Goal: Information Seeking & Learning: Check status

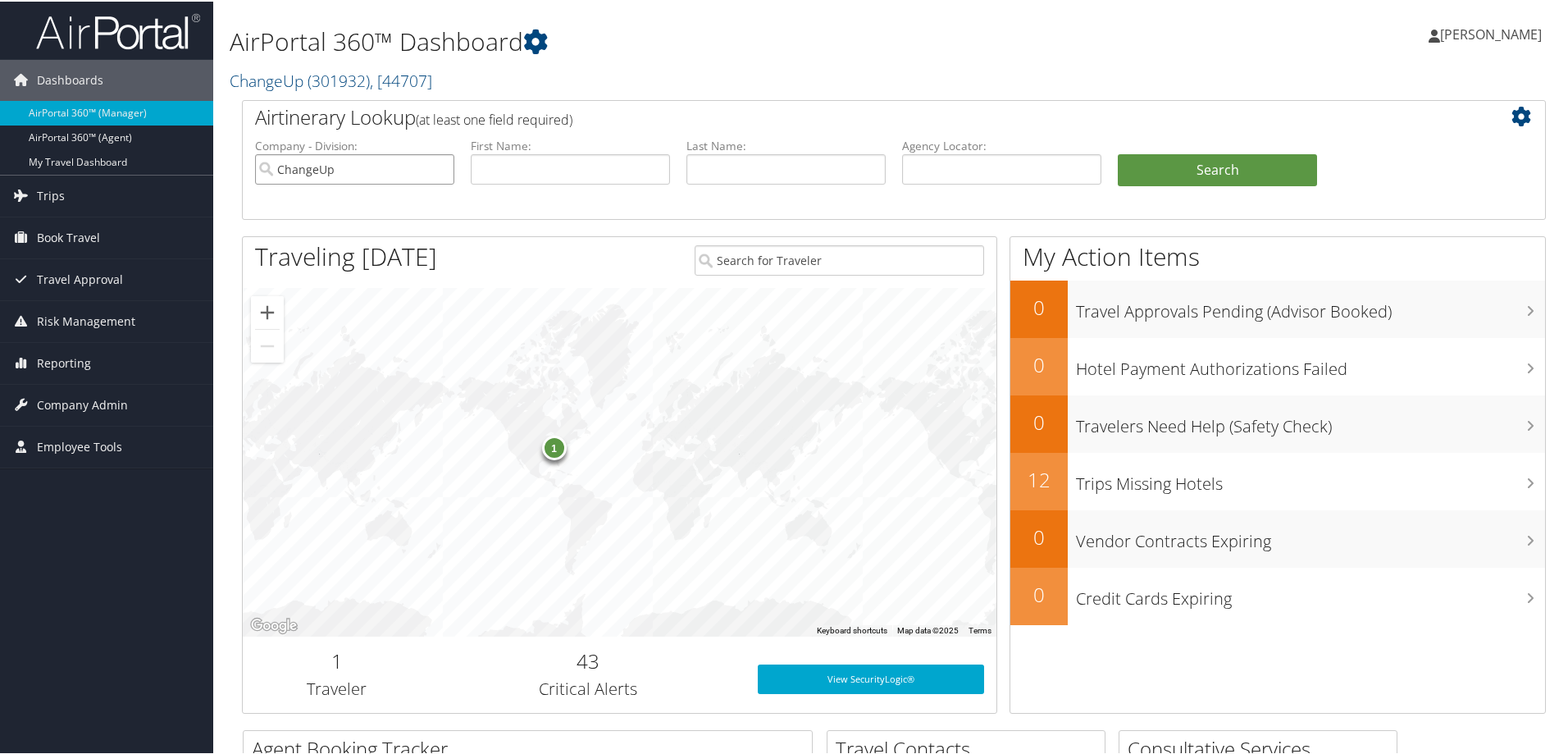
click at [441, 169] on input "ChangeUp" at bounding box center [355, 167] width 199 height 30
click at [99, 368] on link "Reporting" at bounding box center [106, 362] width 213 height 41
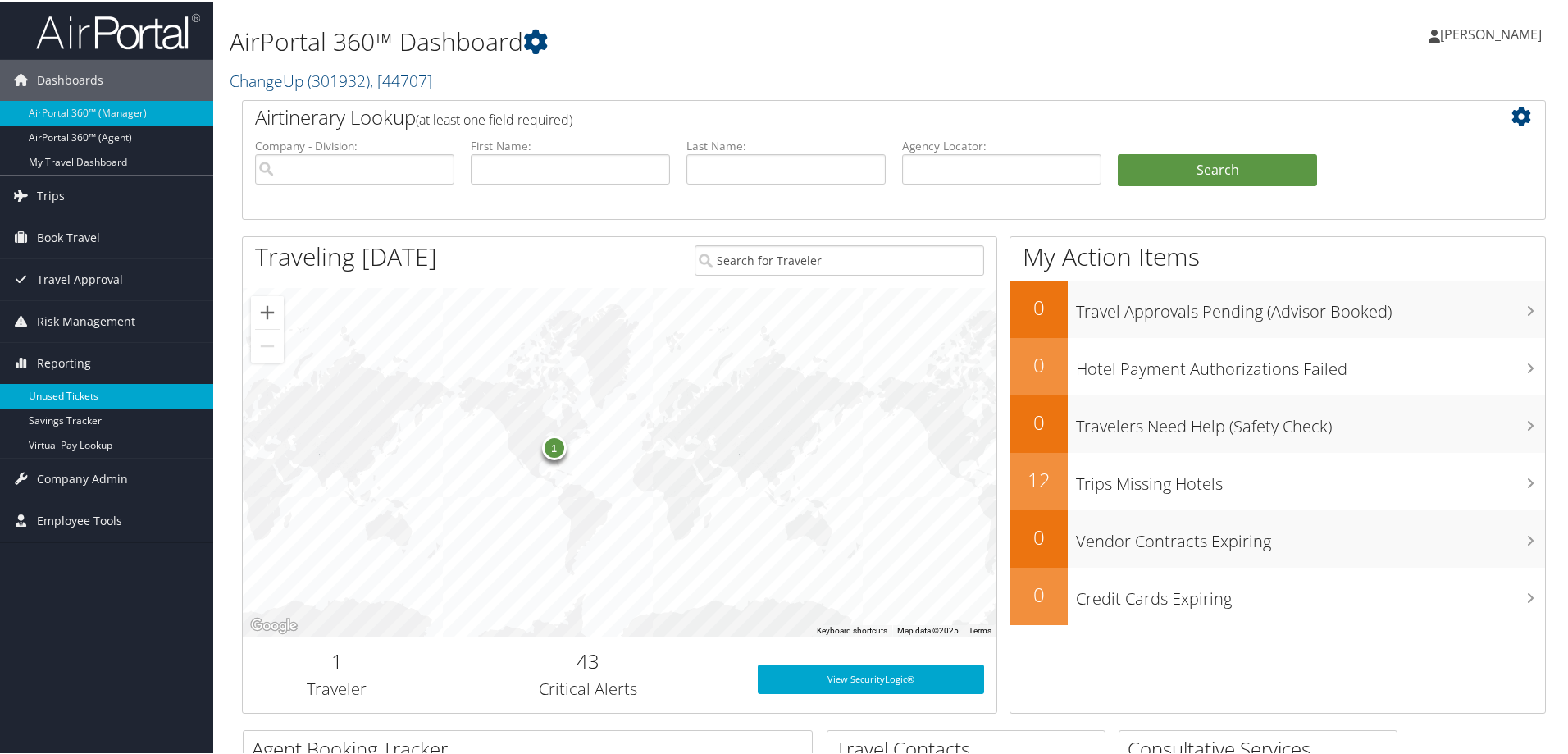
click at [73, 399] on link "Unused Tickets" at bounding box center [106, 395] width 213 height 25
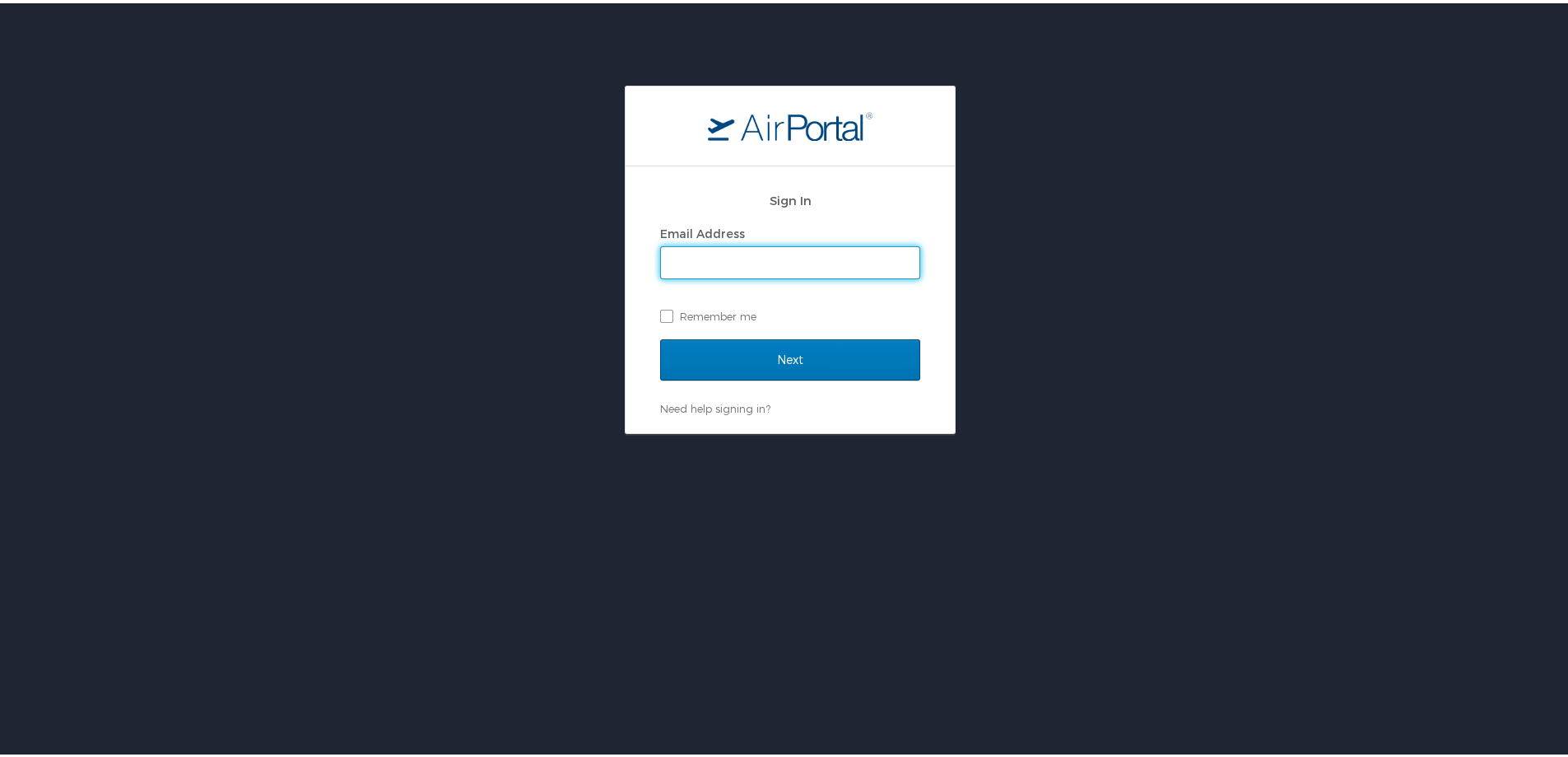
click at [783, 254] on input "Email Address" at bounding box center [790, 260] width 259 height 31
type input "chris.wasielewski@cbtravel.com"
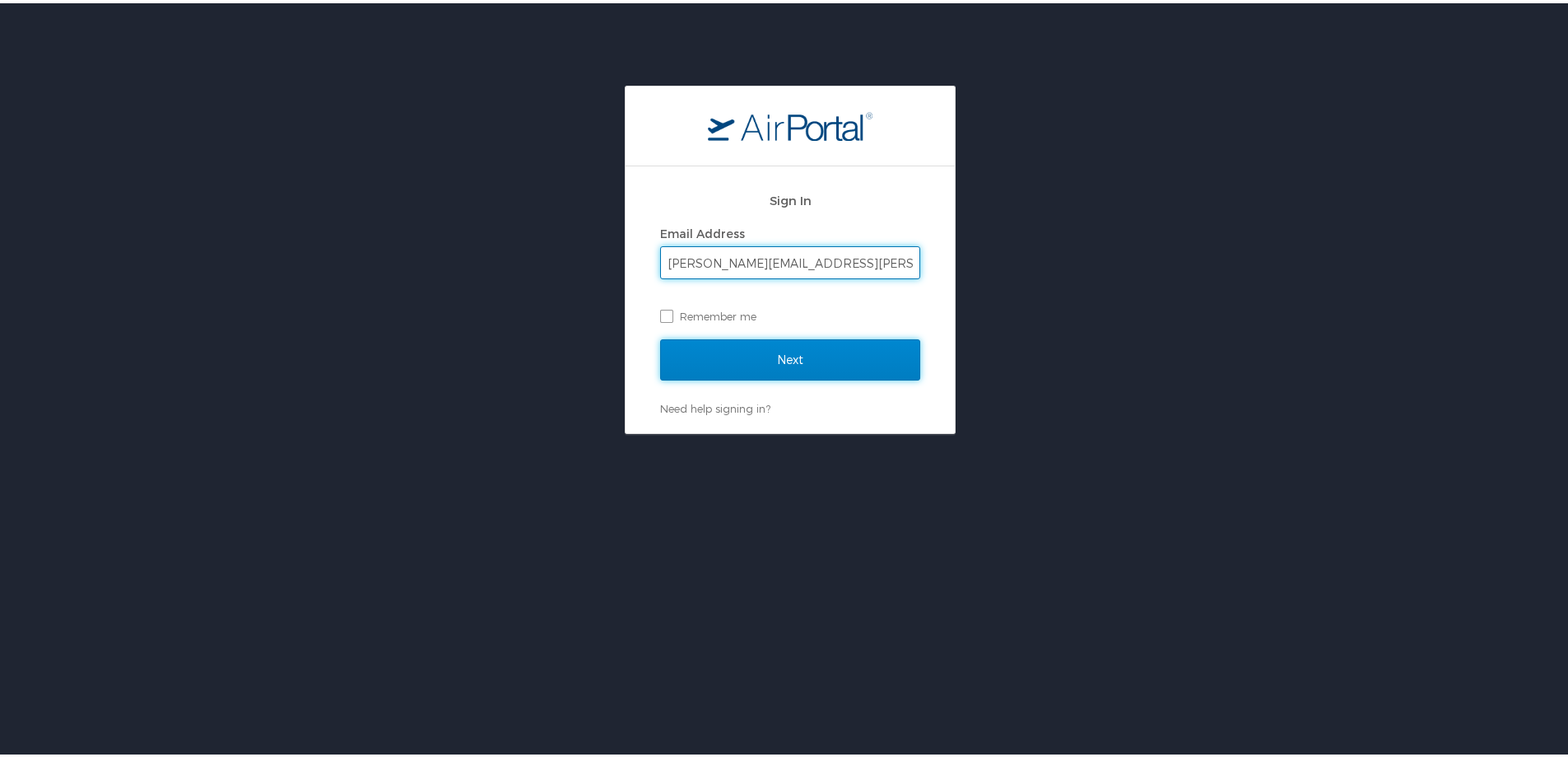
click at [748, 362] on input "Next" at bounding box center [790, 357] width 261 height 41
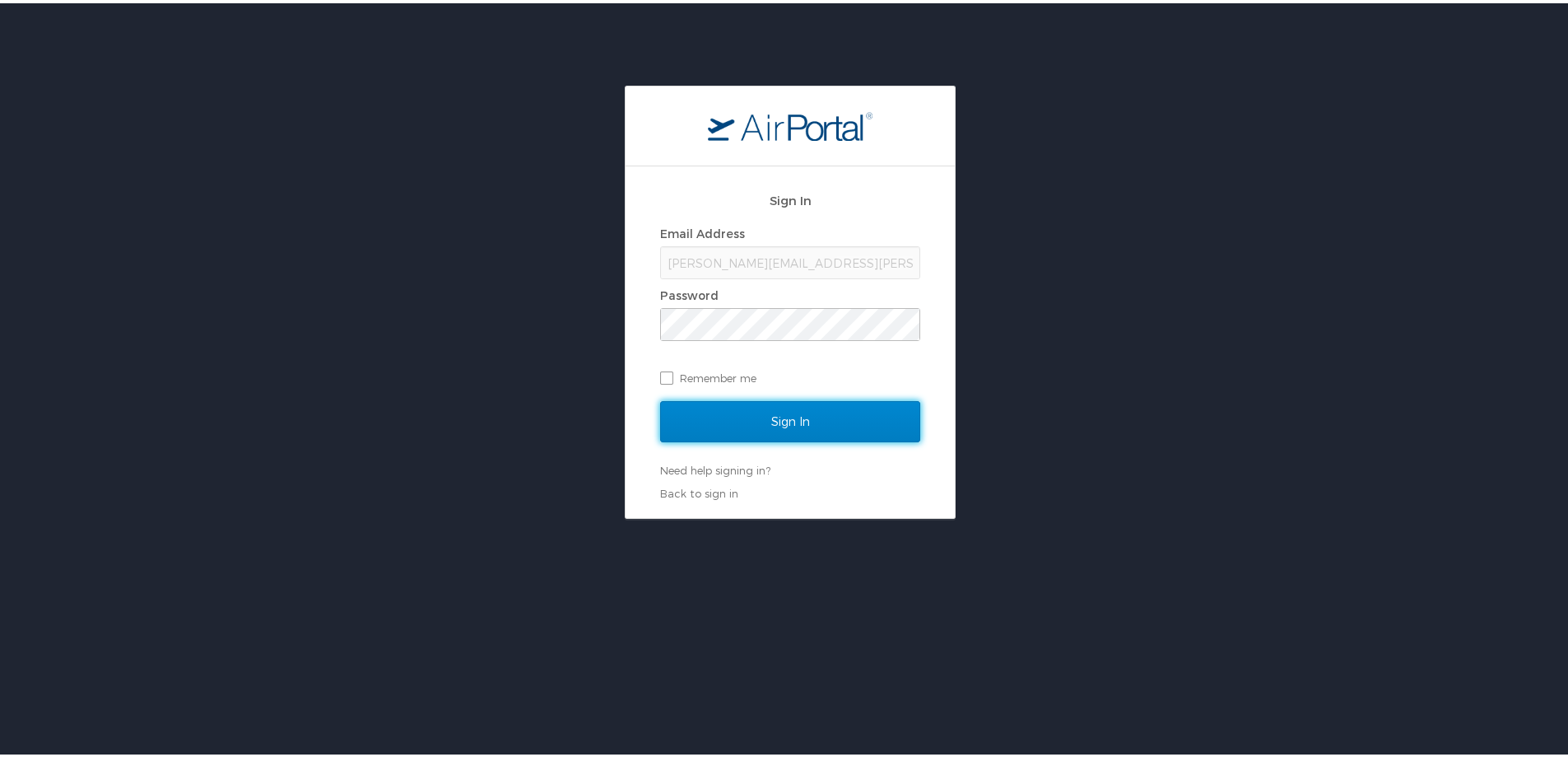
click at [748, 413] on input "Sign In" at bounding box center [790, 419] width 261 height 41
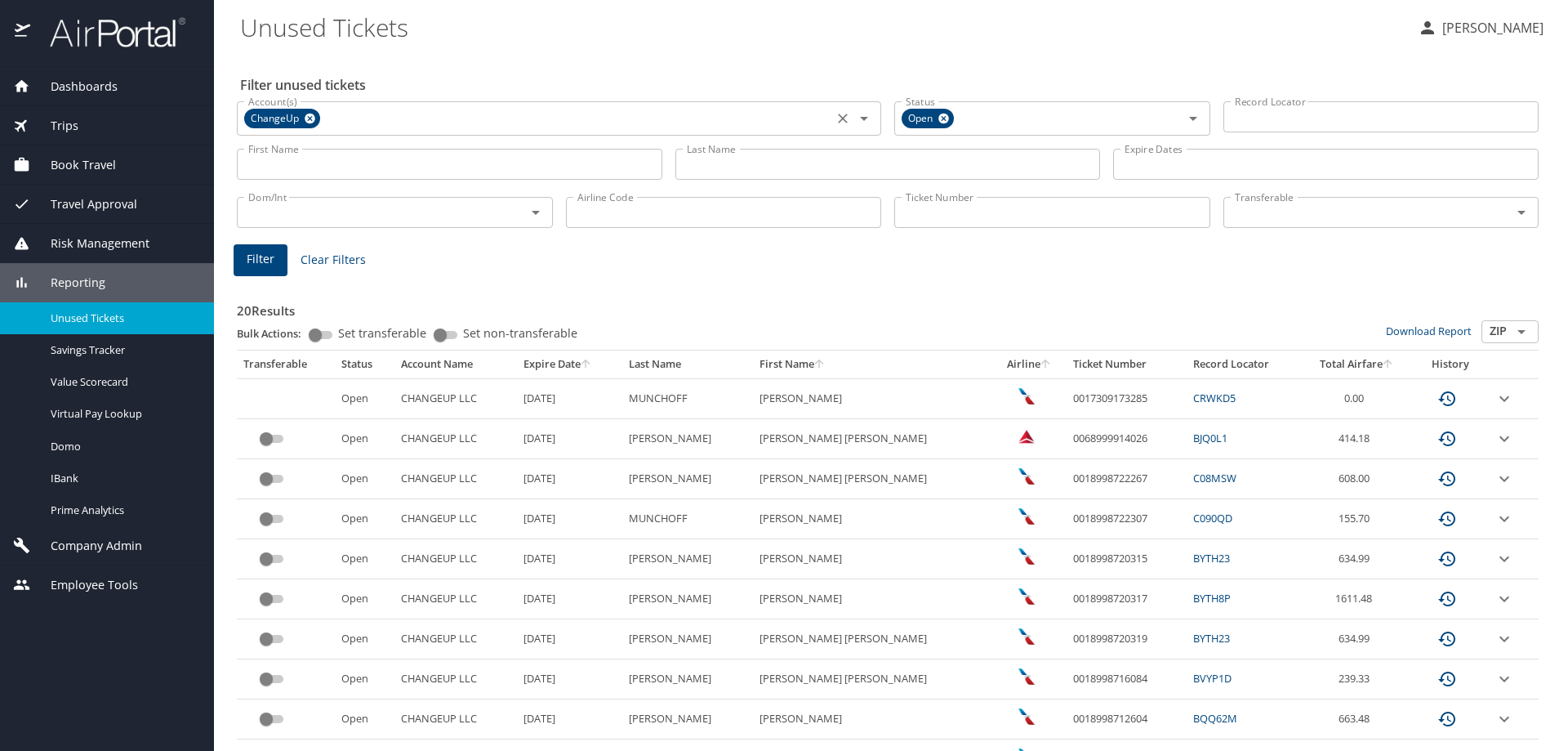
click at [309, 119] on icon at bounding box center [309, 118] width 12 height 18
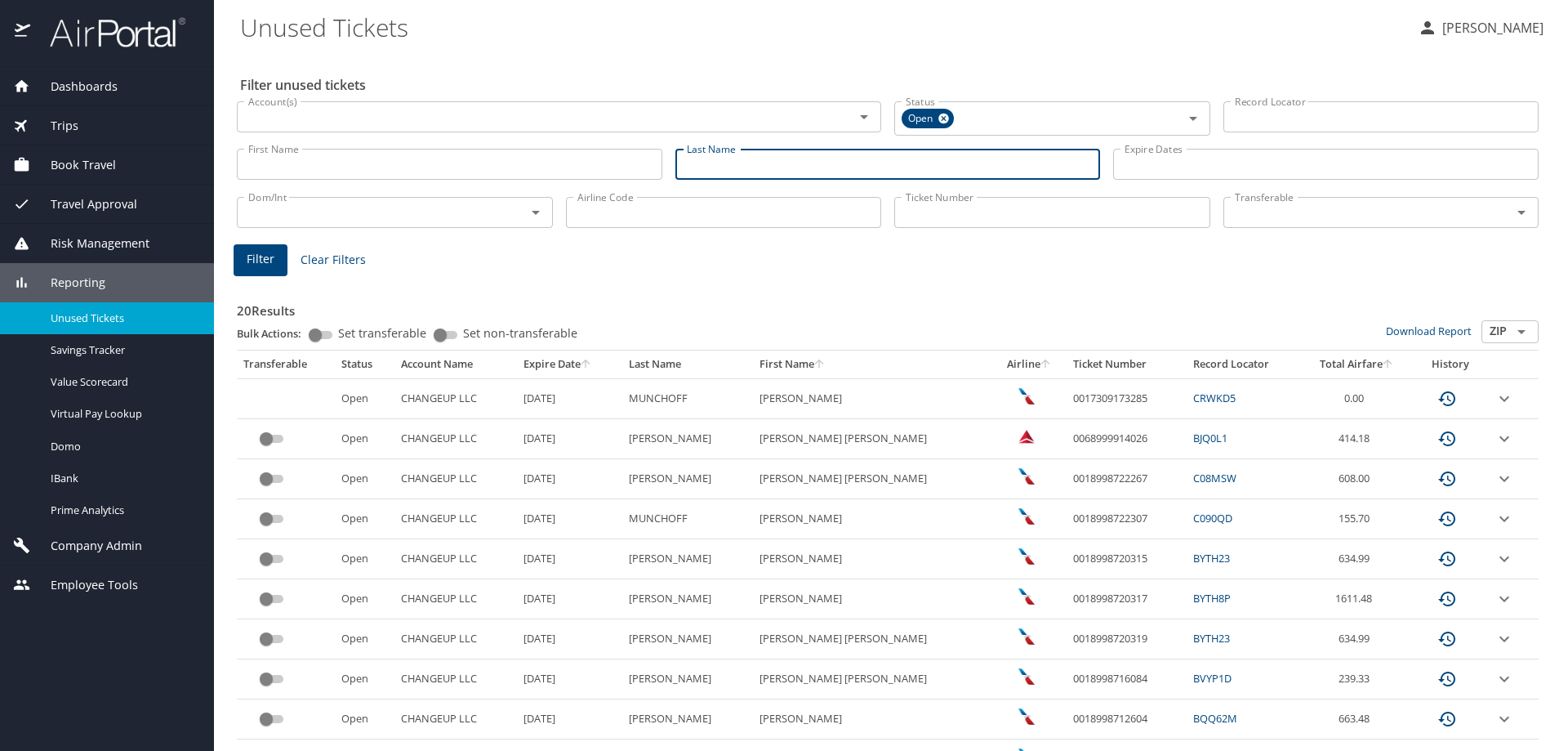
click at [744, 153] on input "Last Name" at bounding box center [888, 164] width 426 height 31
type input "wammack"
click at [263, 263] on span "Filter" at bounding box center [261, 259] width 28 height 21
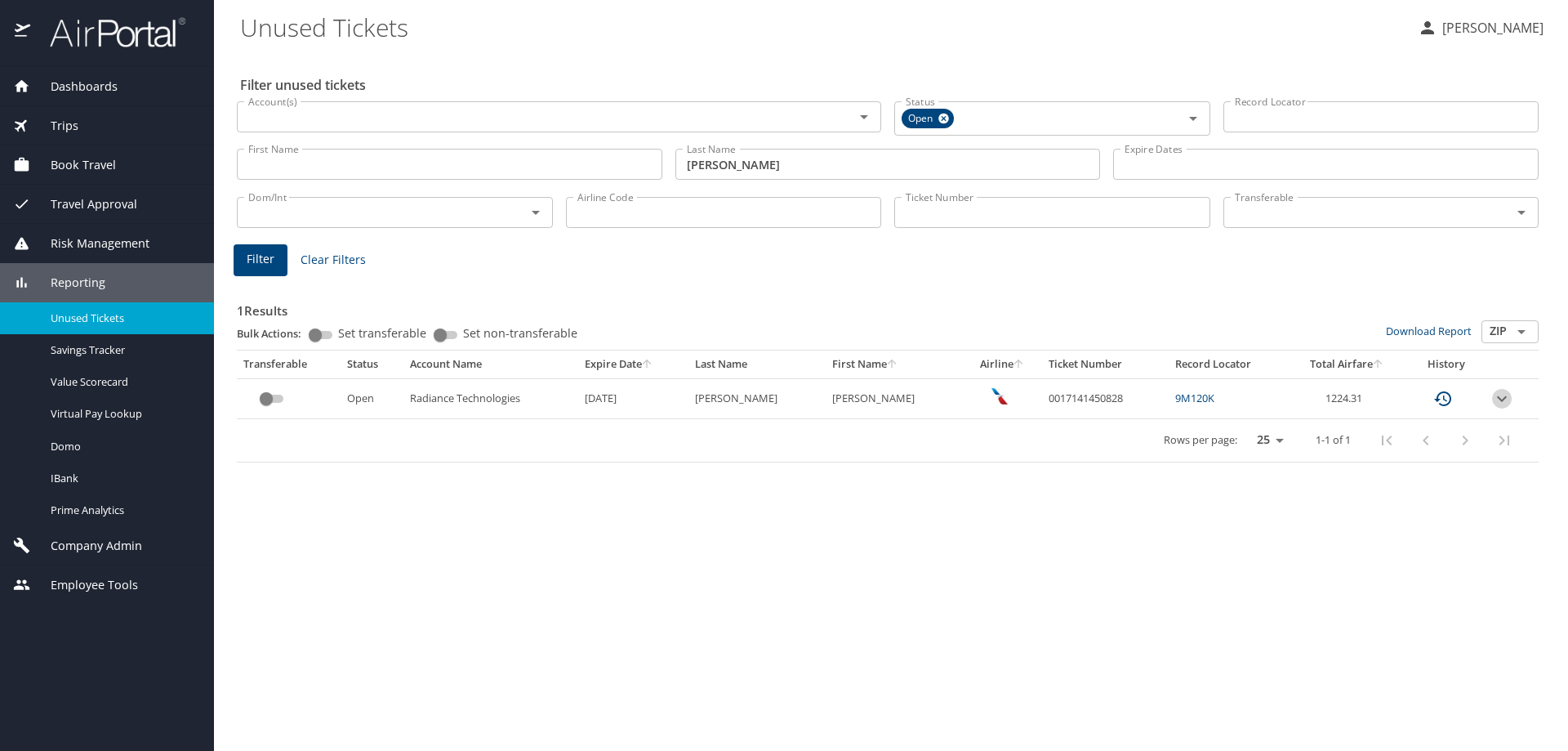
click at [1507, 396] on icon "expand row" at bounding box center [1502, 399] width 20 height 20
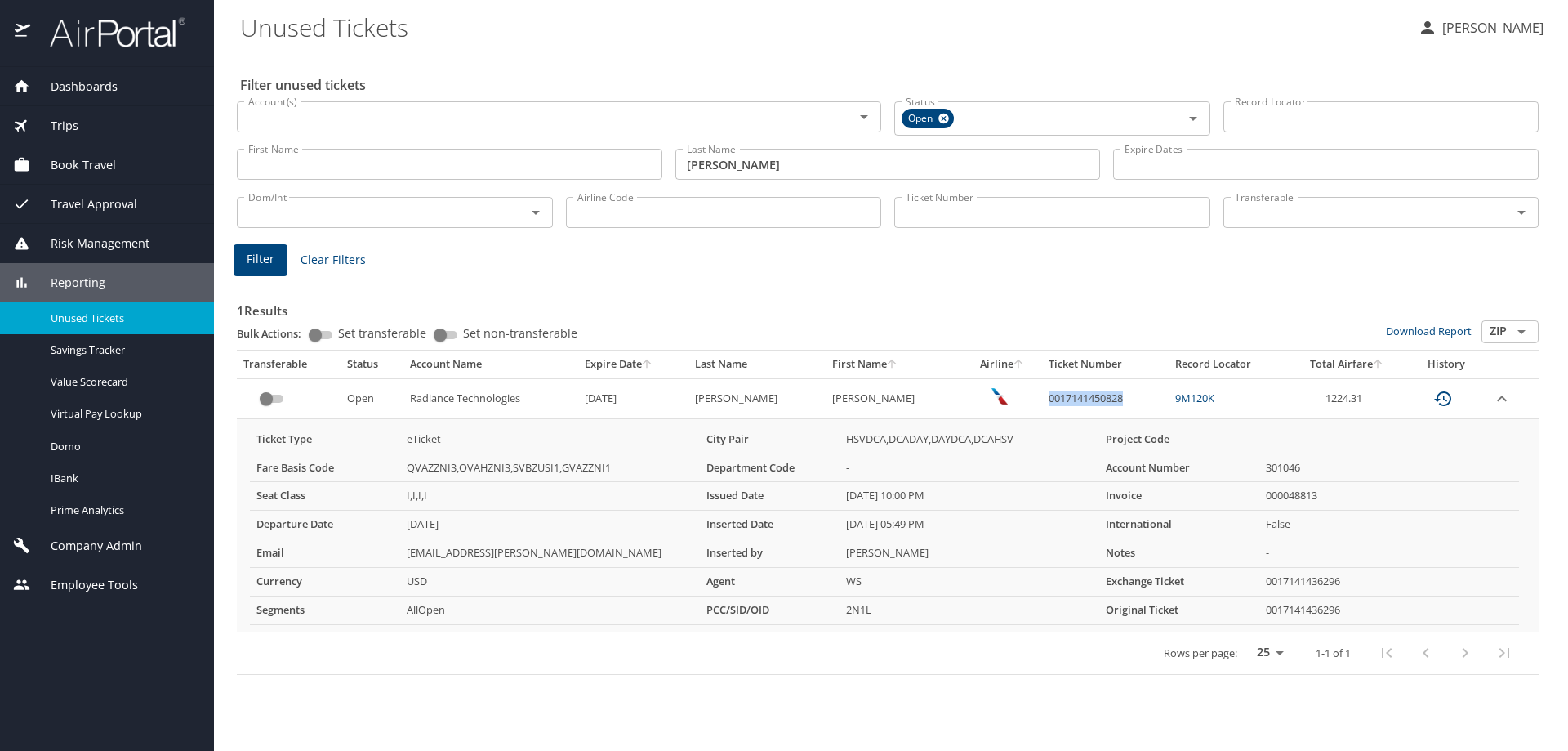
drag, startPoint x: 1117, startPoint y: 397, endPoint x: 1031, endPoint y: 402, distance: 86.1
click at [1042, 402] on td "0017141450828" at bounding box center [1105, 398] width 126 height 40
copy td "0017141450828"
click at [1027, 218] on input "Ticket Number" at bounding box center [1052, 213] width 316 height 31
paste input "0017141436296"
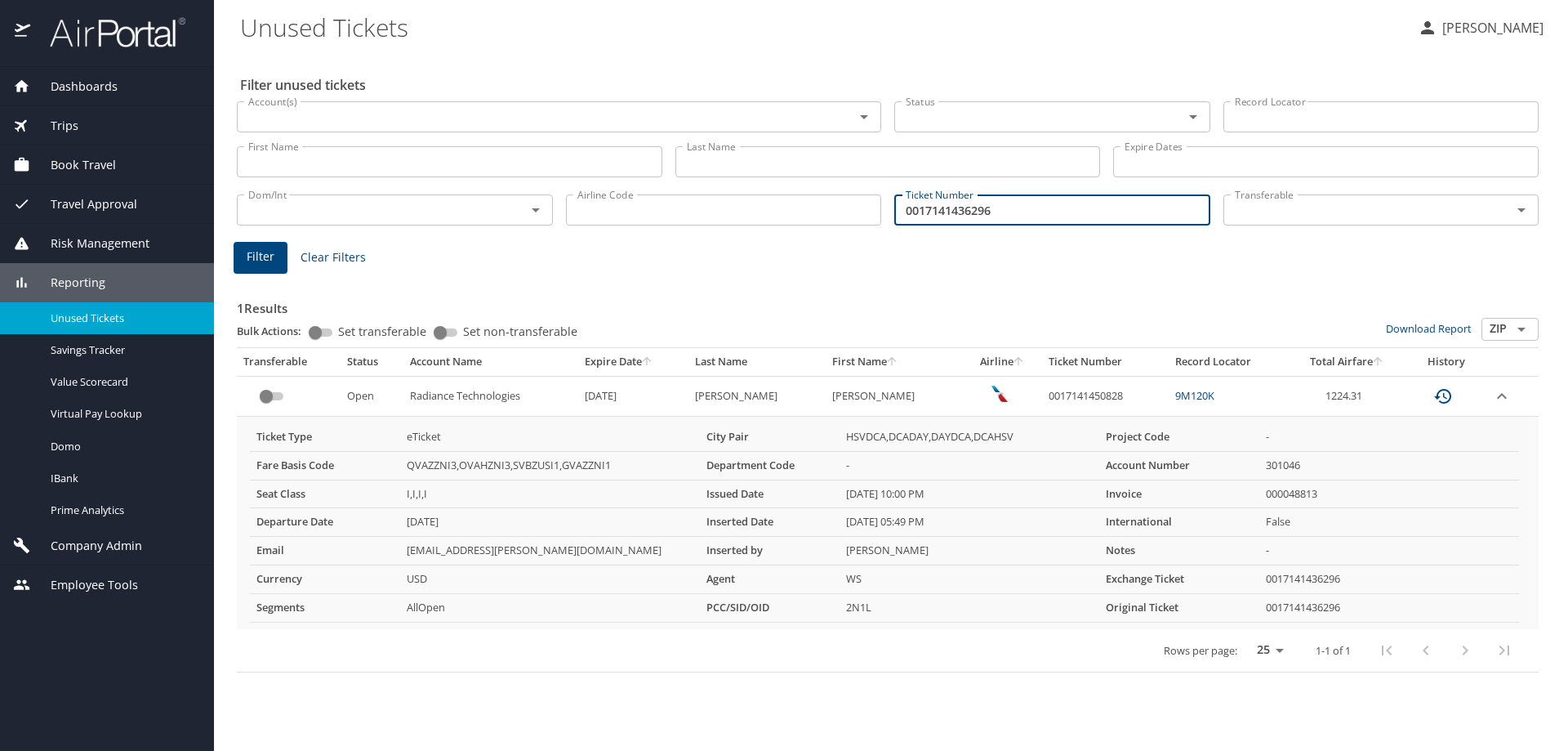
type input "0017141436296"
click at [243, 259] on button "Filter" at bounding box center [261, 258] width 54 height 32
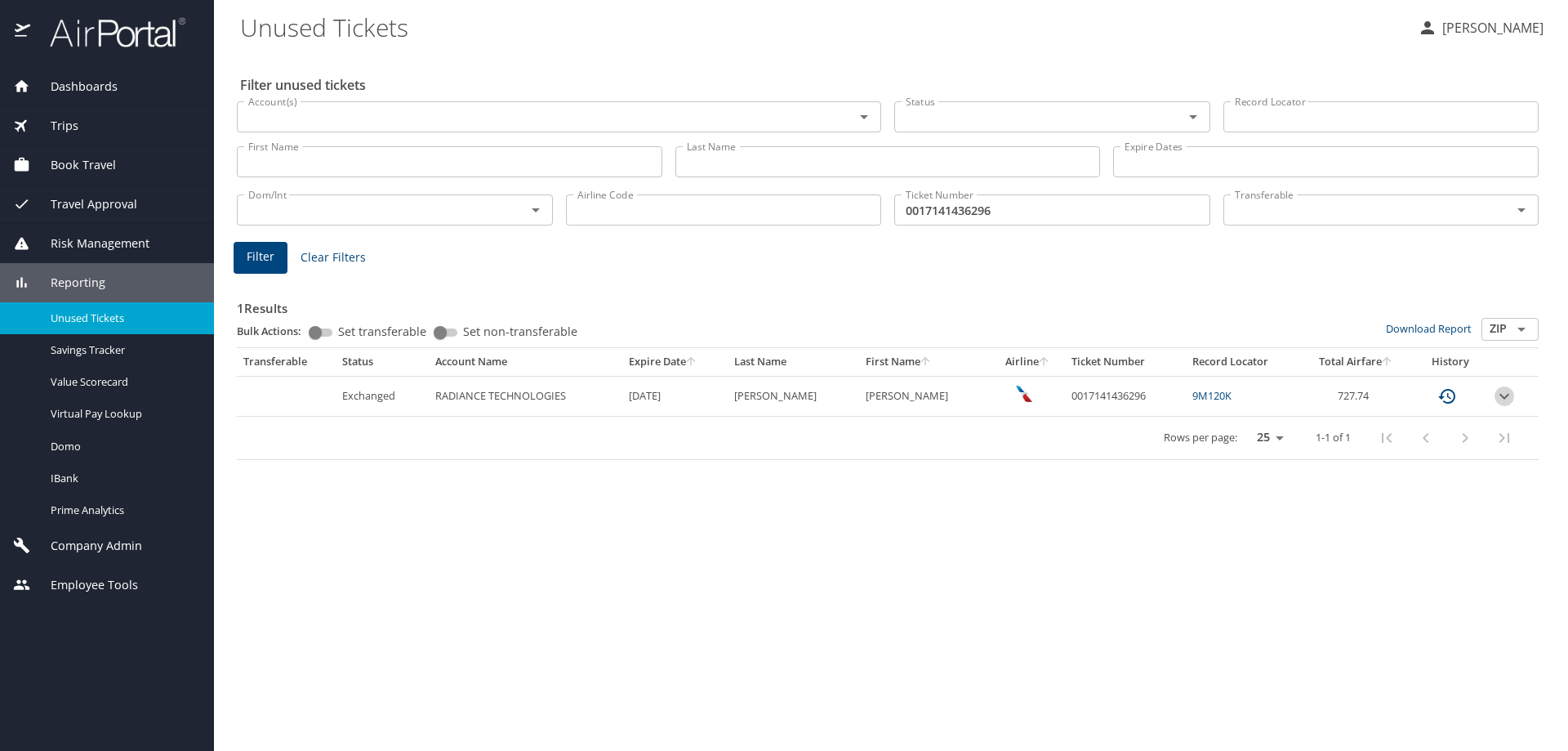
click at [1503, 396] on icon "expand row" at bounding box center [1504, 396] width 20 height 20
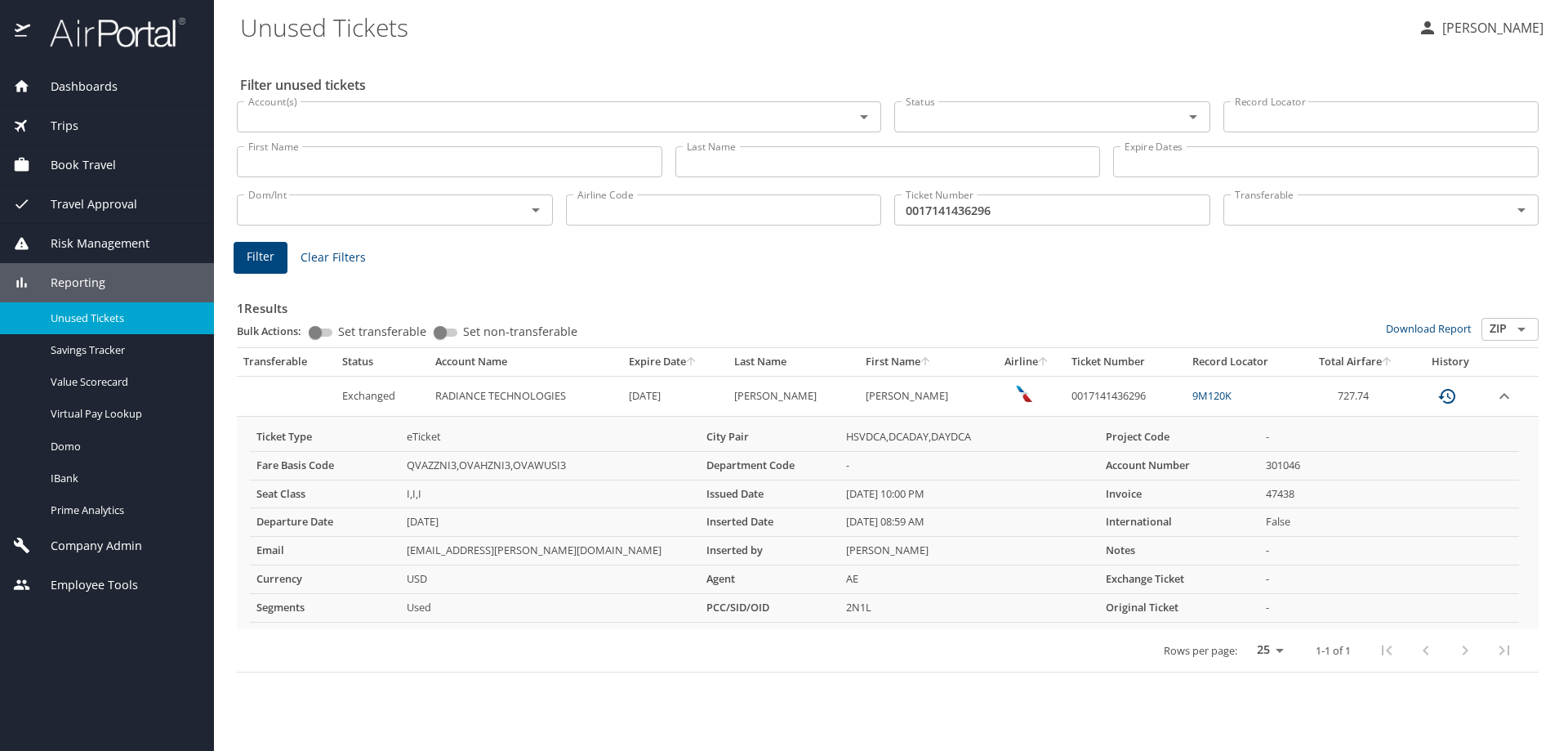
click at [1205, 401] on link "9M120K" at bounding box center [1212, 396] width 39 height 15
click at [1213, 396] on link "9M120K" at bounding box center [1212, 396] width 39 height 15
drag, startPoint x: 1168, startPoint y: 396, endPoint x: 1054, endPoint y: 401, distance: 114.1
click at [1065, 402] on td "0017141436296" at bounding box center [1125, 396] width 121 height 40
drag, startPoint x: 1003, startPoint y: 214, endPoint x: 866, endPoint y: 222, distance: 137.2
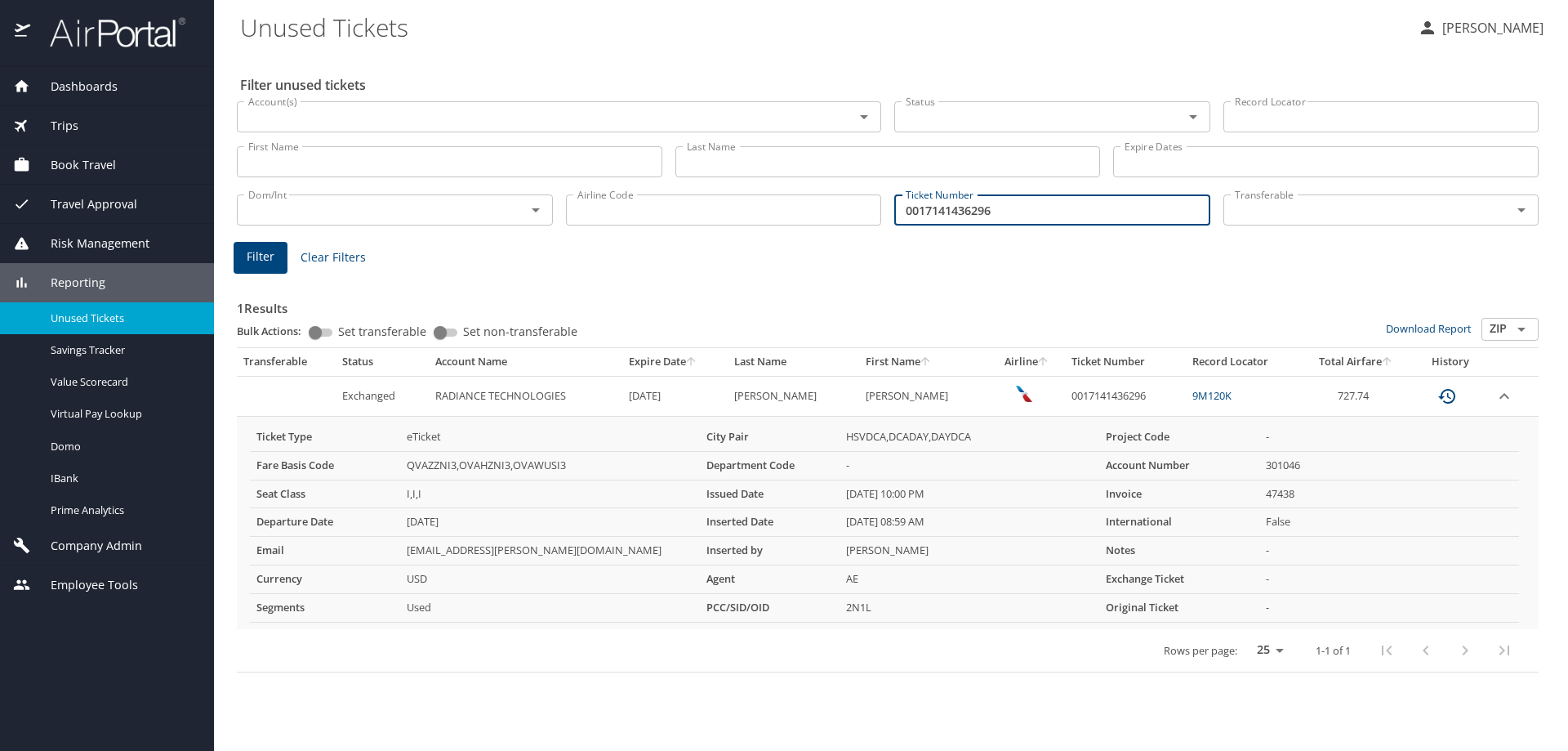
click at [866, 222] on div "Dom/Int Dom/Int Airline Code Airline Code Ticket Number 0017141436296 Ticket Nu…" at bounding box center [888, 208] width 1314 height 54
click at [761, 167] on input "Last Name" at bounding box center [888, 162] width 426 height 31
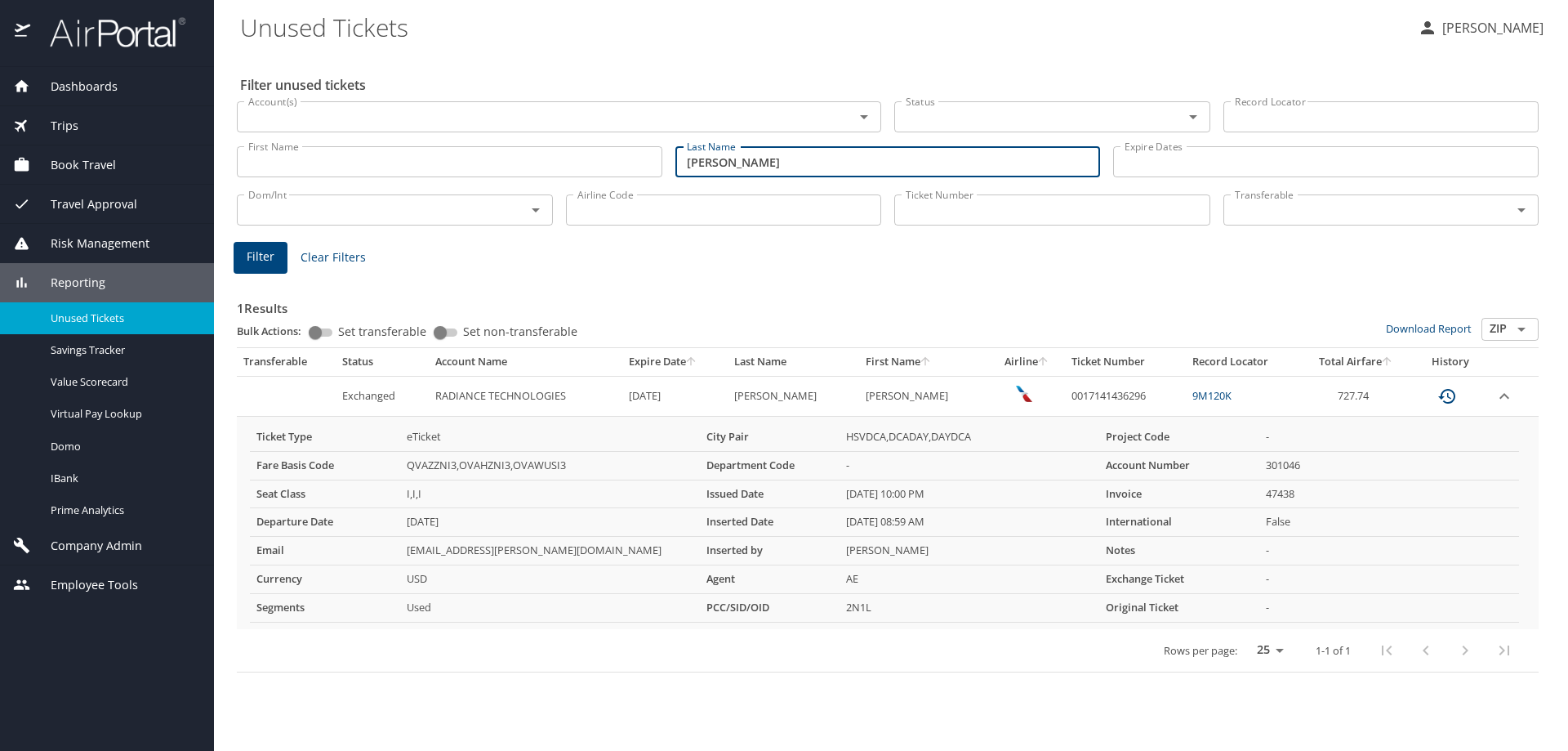
type input "wammack"
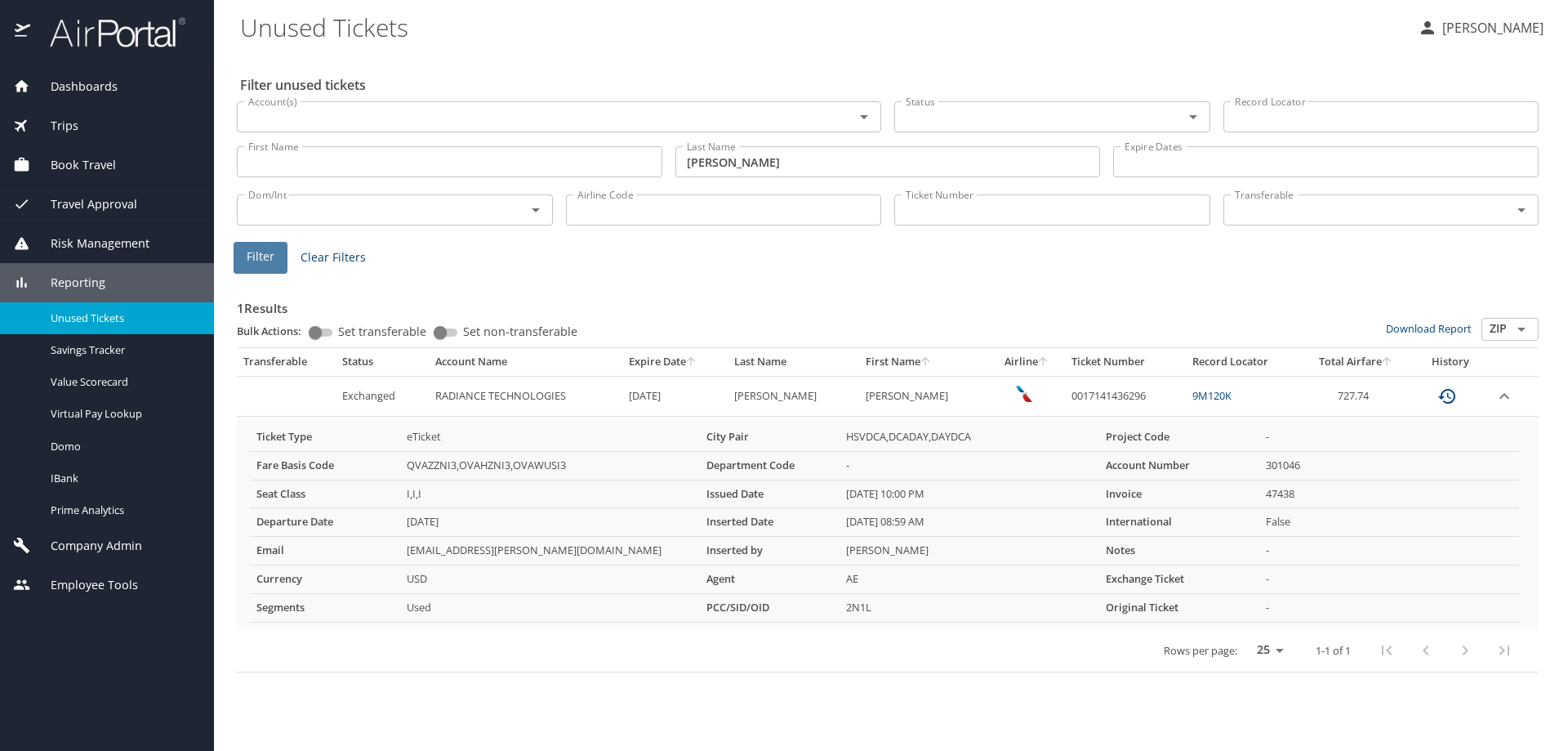
click at [270, 262] on span "Filter" at bounding box center [261, 257] width 28 height 21
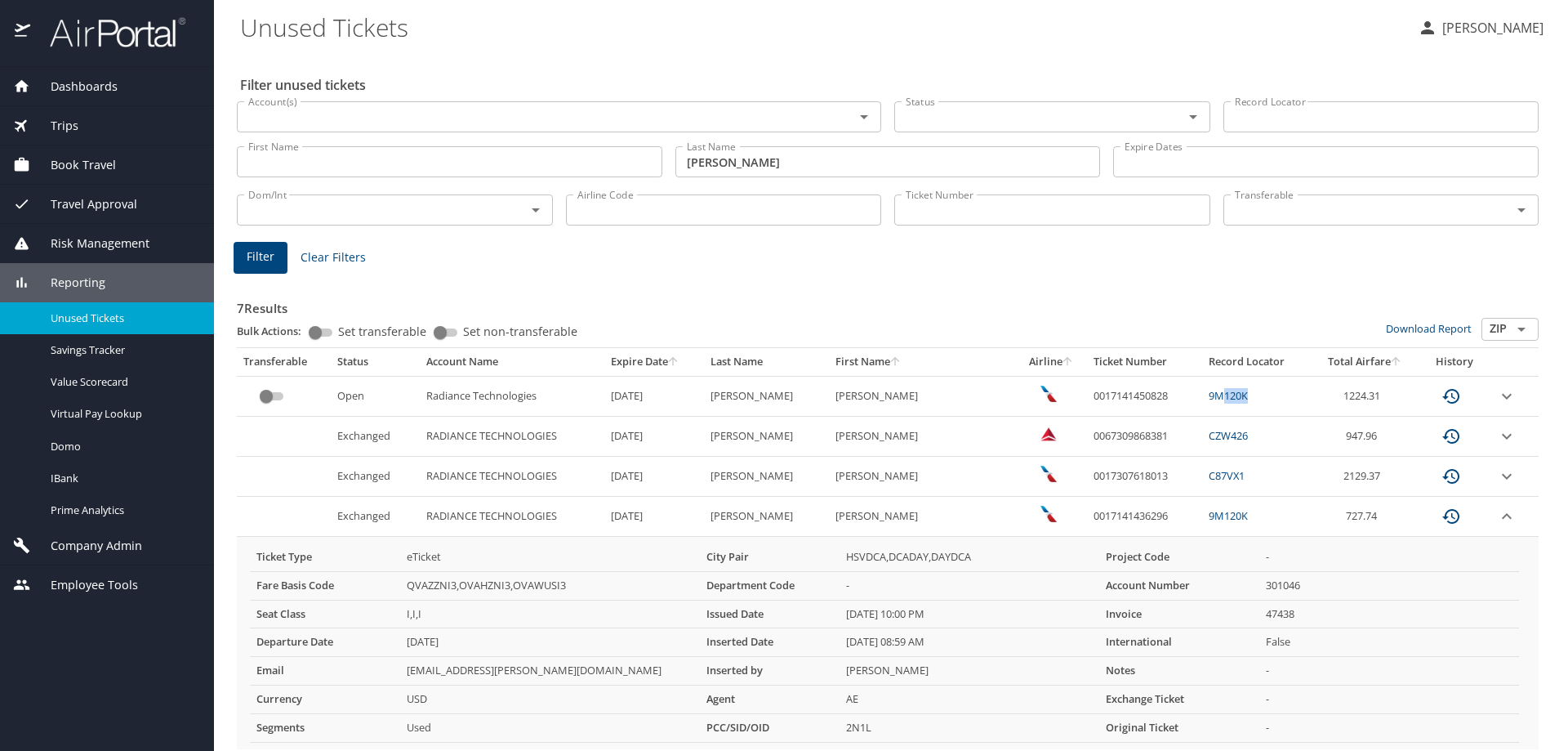
drag, startPoint x: 1236, startPoint y: 392, endPoint x: 1355, endPoint y: 394, distance: 119.0
click at [1202, 396] on td "9M120K" at bounding box center [1256, 396] width 109 height 40
drag, startPoint x: 1127, startPoint y: 397, endPoint x: 1042, endPoint y: 408, distance: 85.7
click at [1087, 408] on td "0017141450828" at bounding box center [1145, 396] width 115 height 40
copy td "0017141450828"
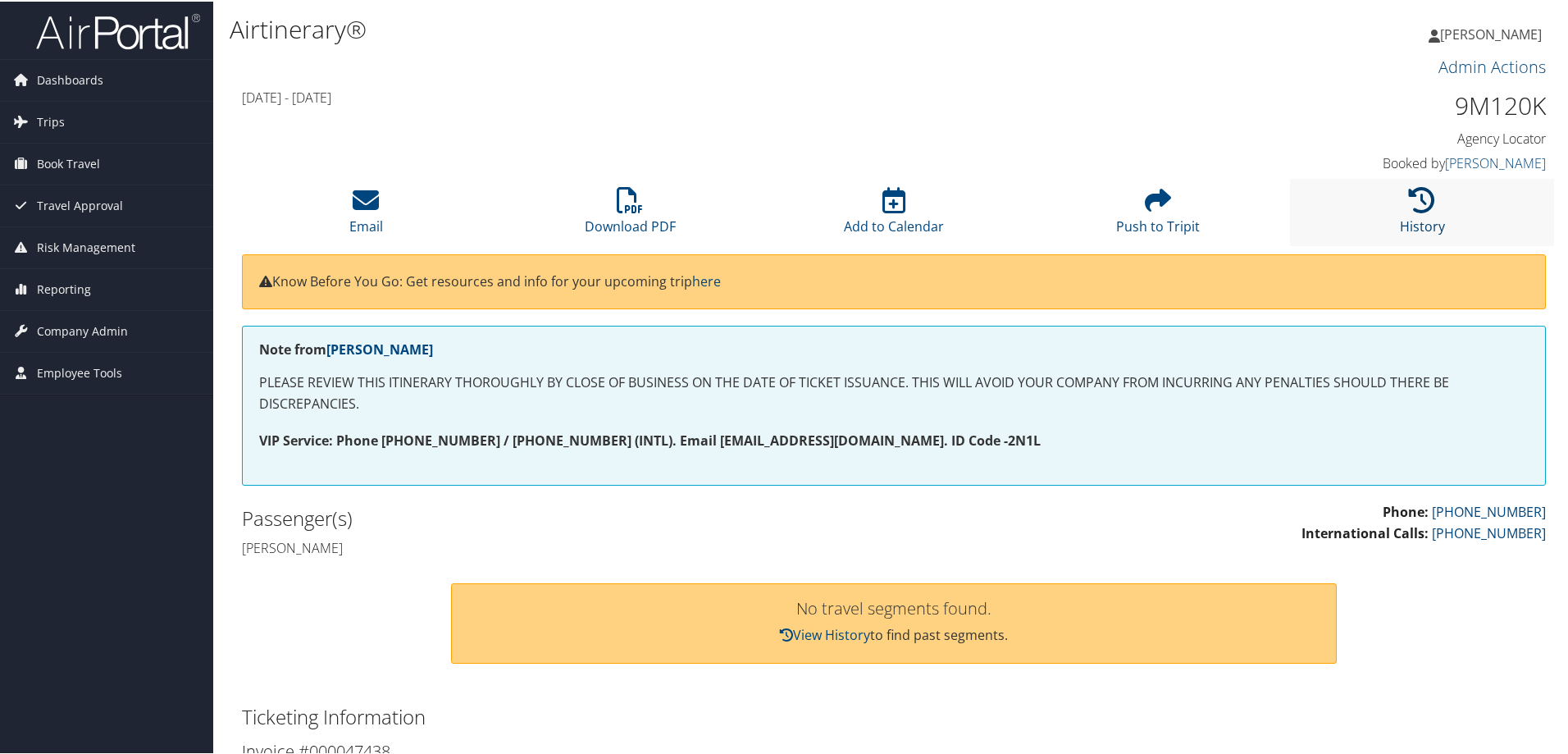
click at [1423, 199] on icon at bounding box center [1422, 199] width 26 height 26
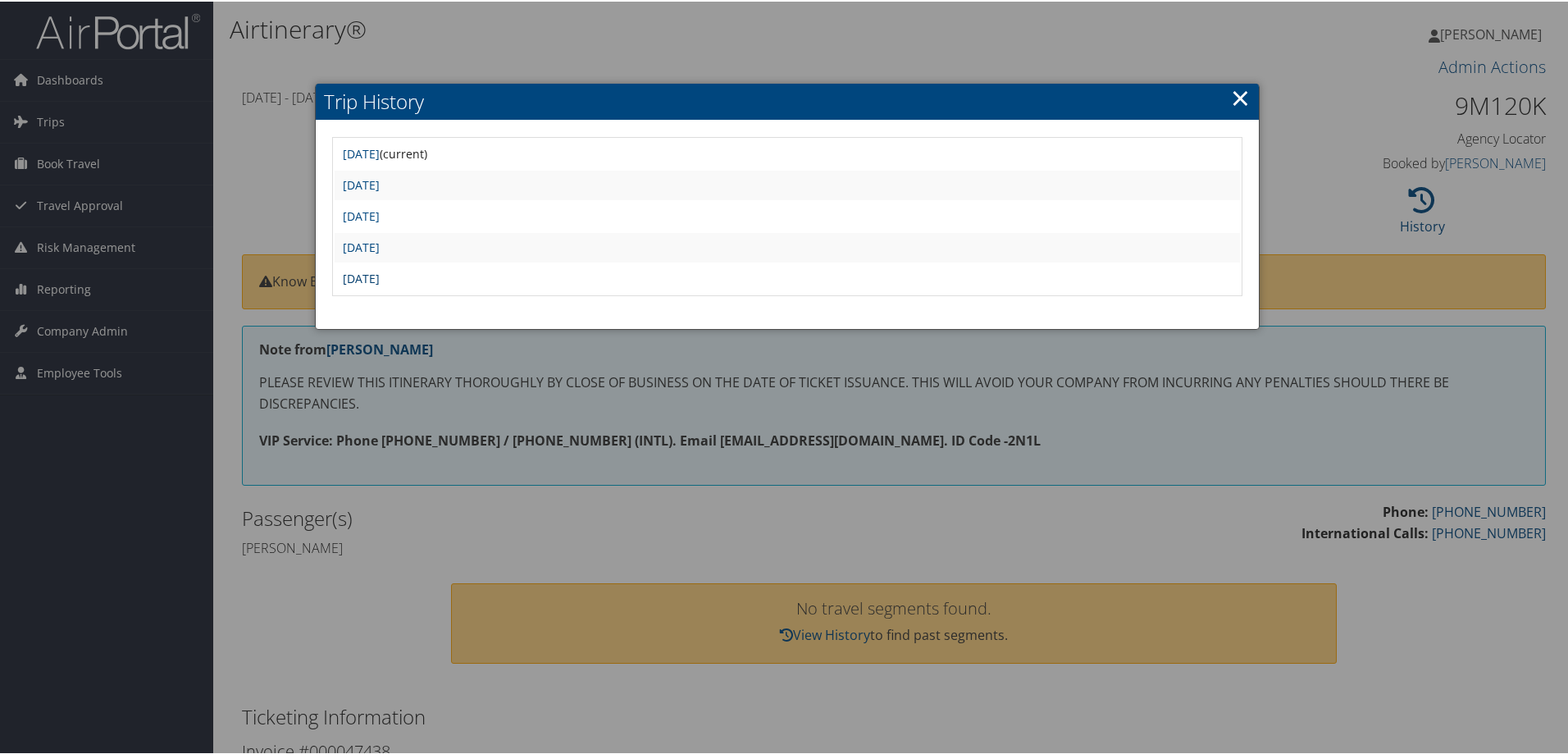
click at [380, 272] on link "[DATE]" at bounding box center [361, 276] width 37 height 16
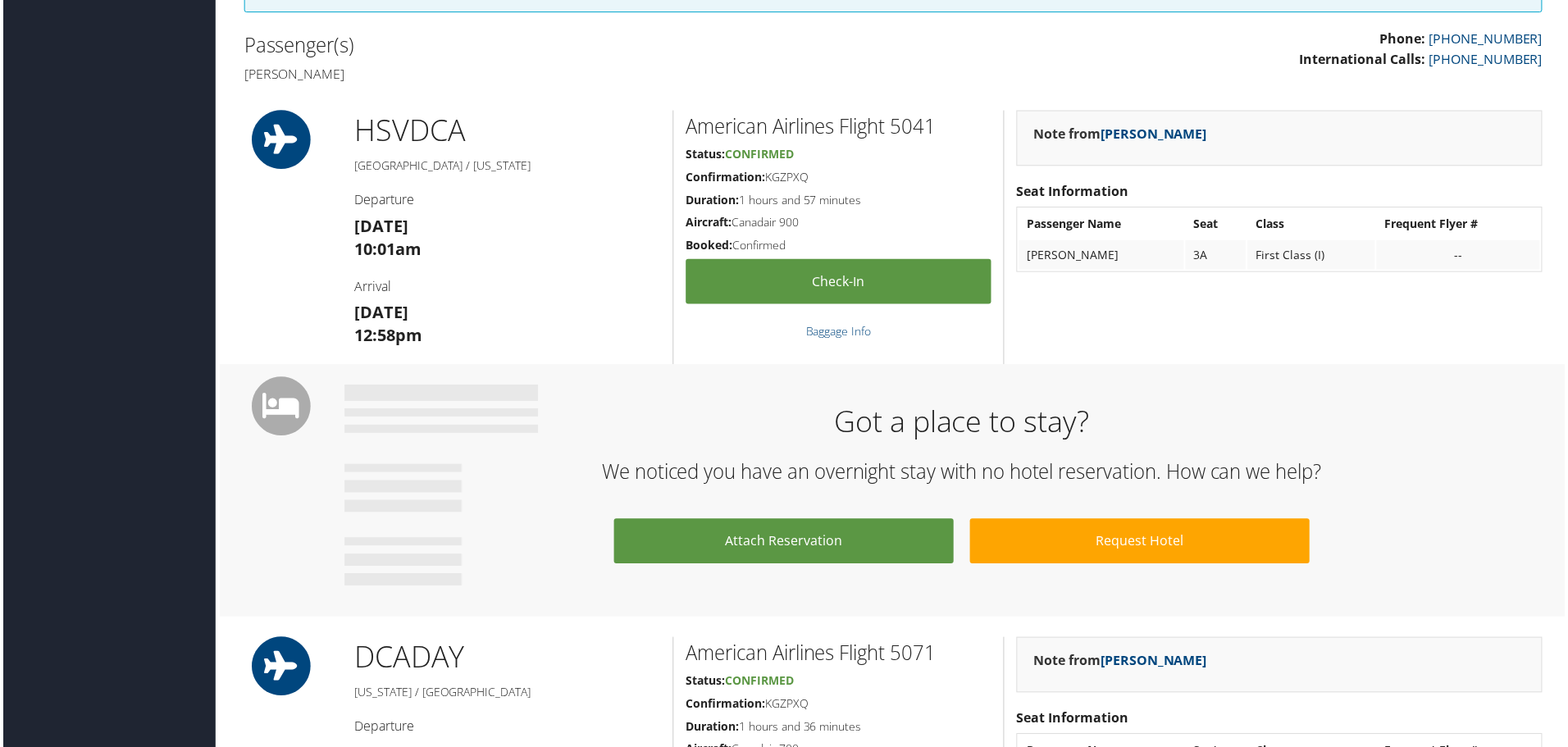
scroll to position [492, 0]
